Goal: Navigation & Orientation: Understand site structure

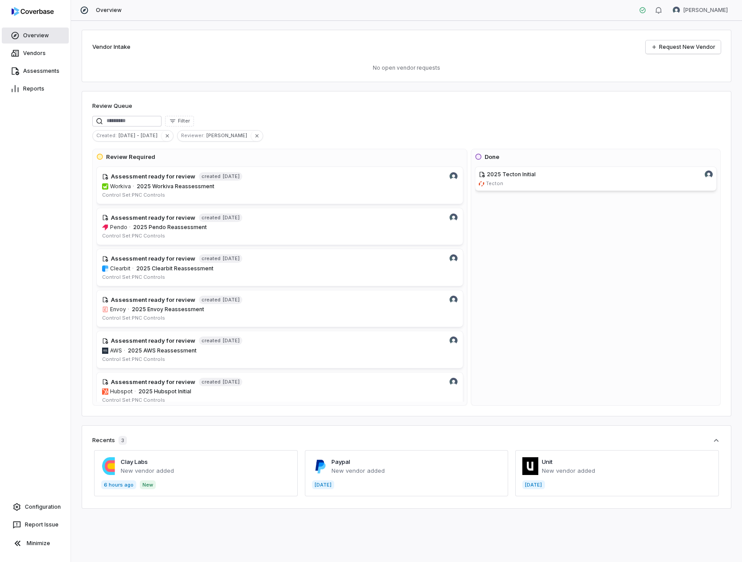
click at [41, 36] on link "Overview" at bounding box center [35, 36] width 67 height 16
click at [38, 69] on link "Assessments" at bounding box center [35, 71] width 67 height 16
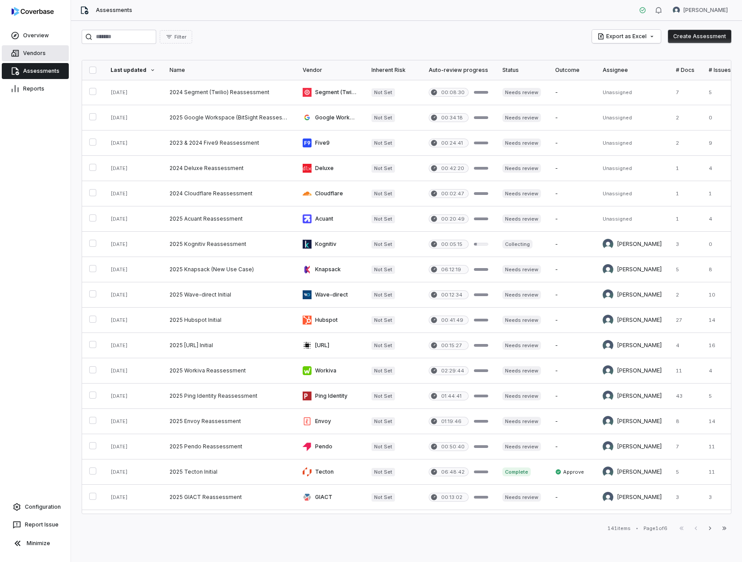
click at [38, 46] on link "Vendors" at bounding box center [35, 53] width 67 height 16
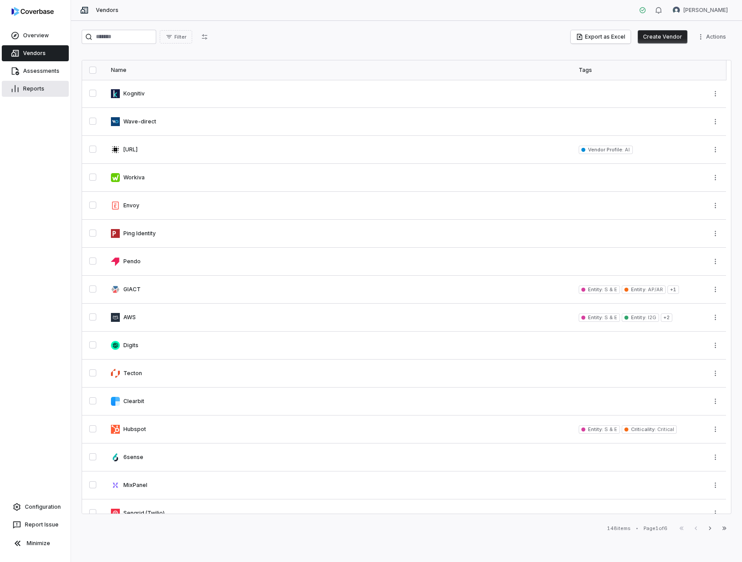
click at [28, 88] on link "Reports" at bounding box center [35, 89] width 67 height 16
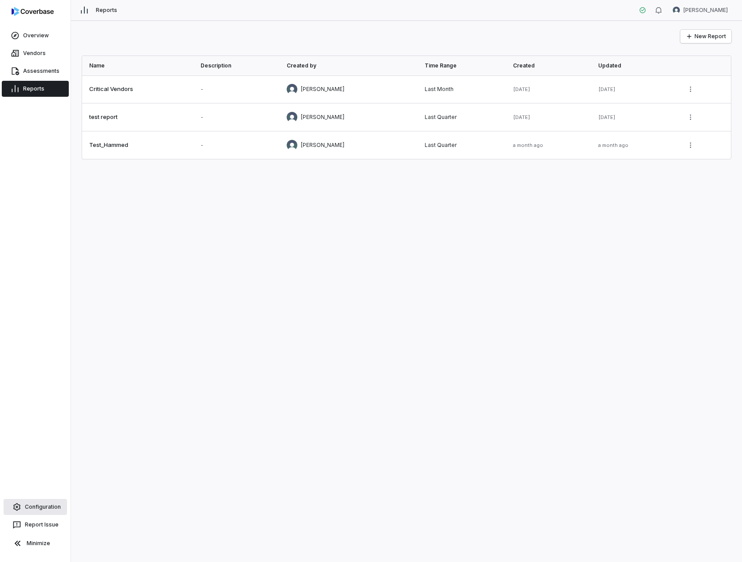
click at [41, 502] on link "Configuration" at bounding box center [35, 507] width 63 height 16
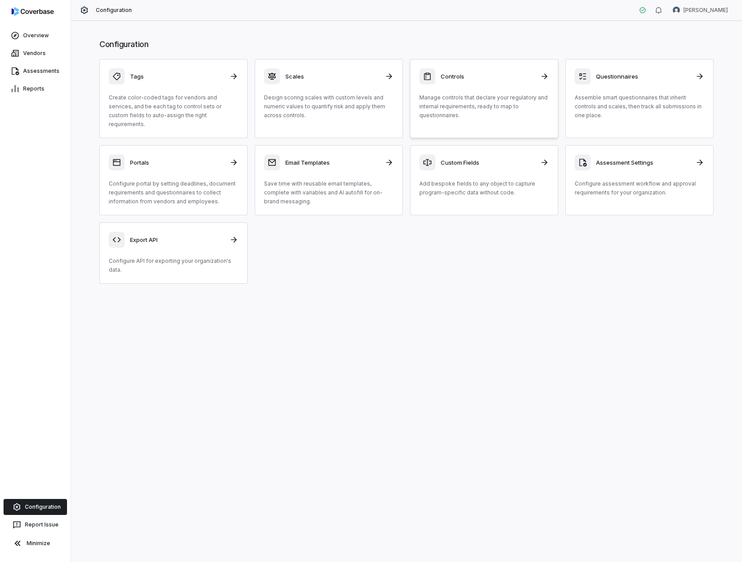
click at [479, 109] on p "Manage controls that declare your regulatory and internal requirements, ready t…" at bounding box center [484, 106] width 130 height 27
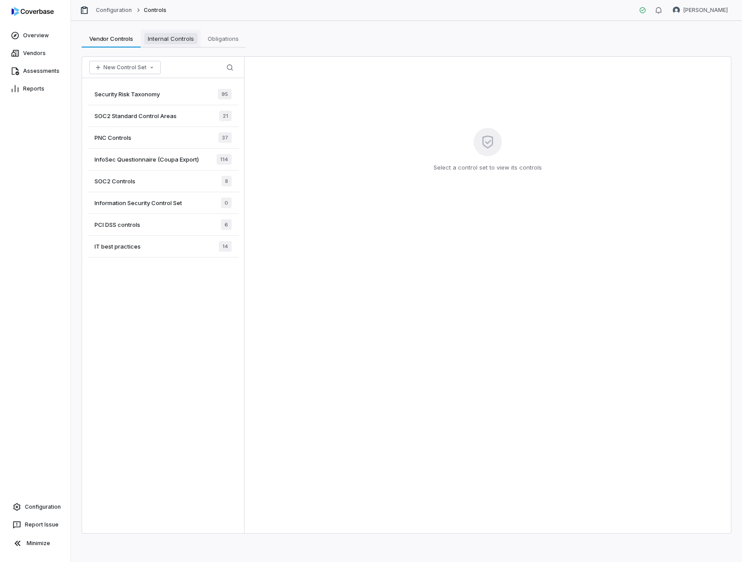
click at [160, 43] on span "Internal Controls" at bounding box center [170, 39] width 53 height 12
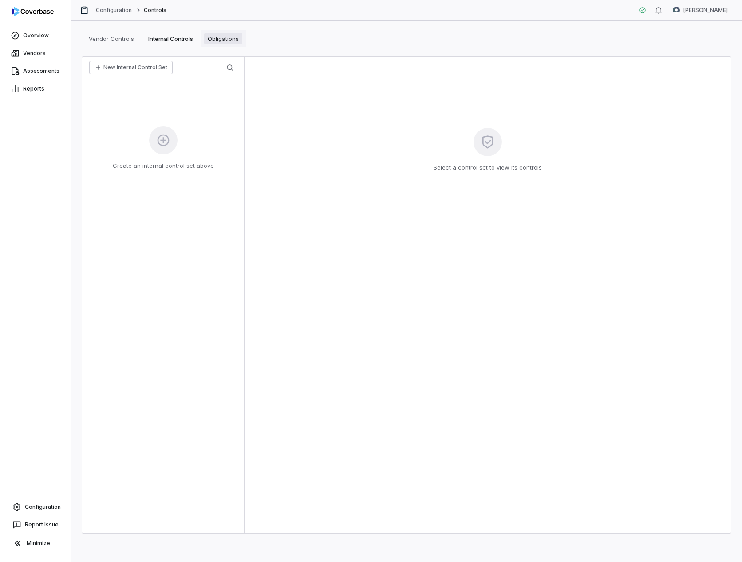
click at [217, 39] on span "Obligations" at bounding box center [223, 39] width 38 height 12
